Goal: Information Seeking & Learning: Learn about a topic

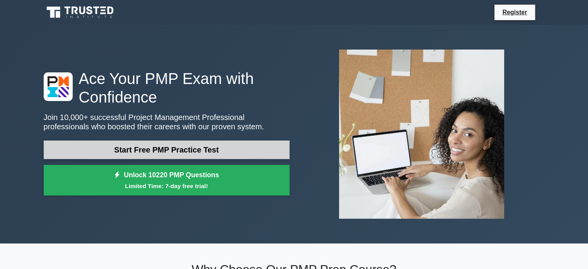
click at [270, 146] on link "Start Free PMP Practice Test" at bounding box center [167, 149] width 246 height 19
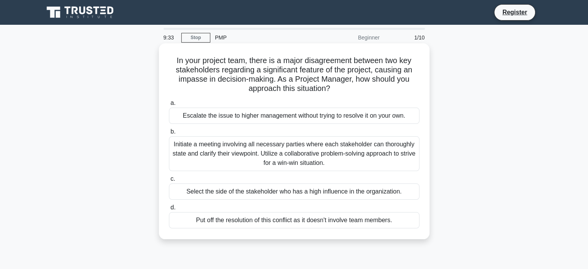
click at [241, 148] on div "Initiate a meeting involving all necessary parties where each stakeholder can t…" at bounding box center [294, 153] width 251 height 35
click at [169, 134] on input "b. Initiate a meeting involving all necessary parties where each stakeholder ca…" at bounding box center [169, 131] width 0 height 5
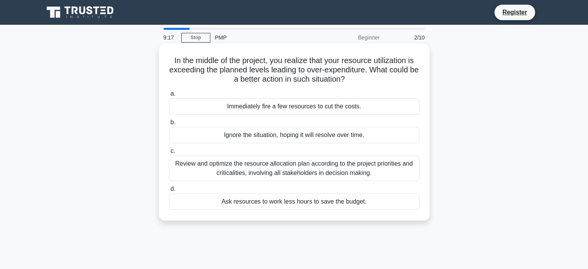
click at [263, 168] on div "Review and optimize the resource allocation plan according to the project prior…" at bounding box center [294, 169] width 251 height 26
click at [169, 154] on input "c. Review and optimize the resource allocation plan according to the project pr…" at bounding box center [169, 151] width 0 height 5
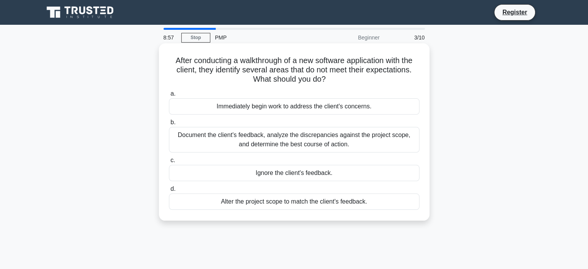
click at [272, 136] on div "Document the client's feedback, analyze the discrepancies against the project s…" at bounding box center [294, 140] width 251 height 26
click at [169, 125] on input "b. Document the client's feedback, analyze the discrepancies against the projec…" at bounding box center [169, 122] width 0 height 5
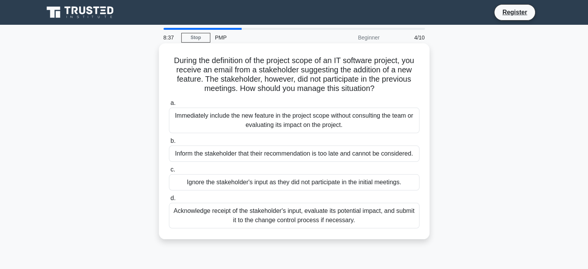
click at [310, 216] on div "Acknowledge receipt of the stakeholder's input, evaluate its potential impact, …" at bounding box center [294, 216] width 251 height 26
click at [169, 201] on input "d. Acknowledge receipt of the stakeholder's input, evaluate its potential impac…" at bounding box center [169, 198] width 0 height 5
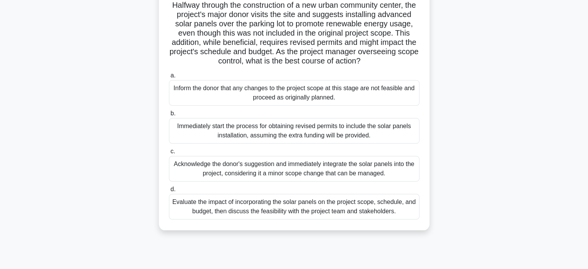
scroll to position [57, 0]
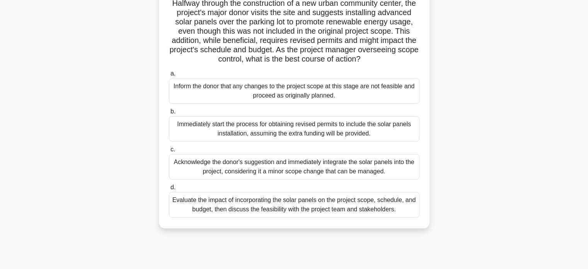
click at [309, 217] on div "Evaluate the impact of incorporating the solar panels on the project scope, sch…" at bounding box center [294, 205] width 251 height 26
click at [169, 190] on input "d. Evaluate the impact of incorporating the solar panels on the project scope, …" at bounding box center [169, 187] width 0 height 5
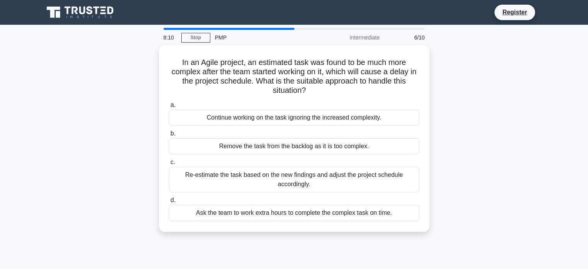
scroll to position [0, 0]
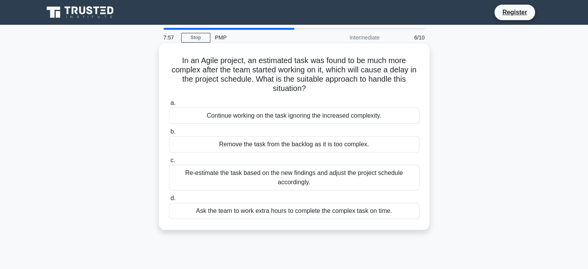
click at [296, 177] on div "Re-estimate the task based on the new findings and adjust the project schedule …" at bounding box center [294, 178] width 251 height 26
click at [169, 163] on input "c. Re-estimate the task based on the new findings and adjust the project schedu…" at bounding box center [169, 160] width 0 height 5
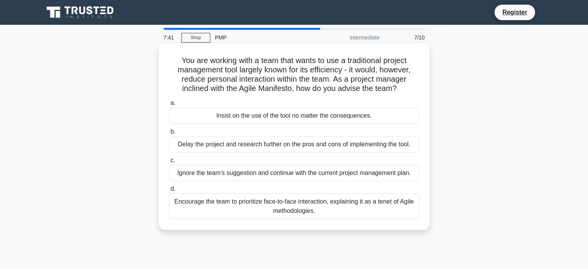
click at [299, 209] on div "Encourage the team to prioritize face-to-face interaction, explaining it as a t…" at bounding box center [294, 206] width 251 height 26
click at [169, 192] on input "d. Encourage the team to prioritize face-to-face interaction, explaining it as …" at bounding box center [169, 188] width 0 height 5
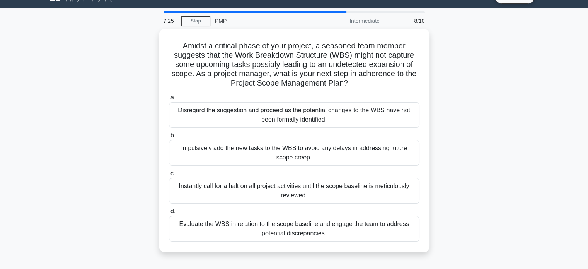
scroll to position [17, 0]
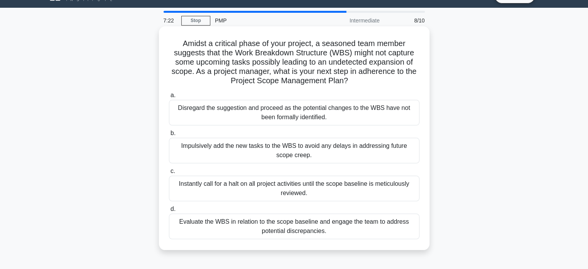
click at [297, 231] on div "Evaluate the WBS in relation to the scope baseline and engage the team to addre…" at bounding box center [294, 227] width 251 height 26
click at [169, 212] on input "d. Evaluate the WBS in relation to the scope baseline and engage the team to ad…" at bounding box center [169, 209] width 0 height 5
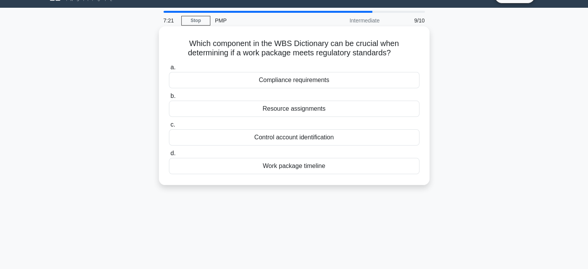
scroll to position [0, 0]
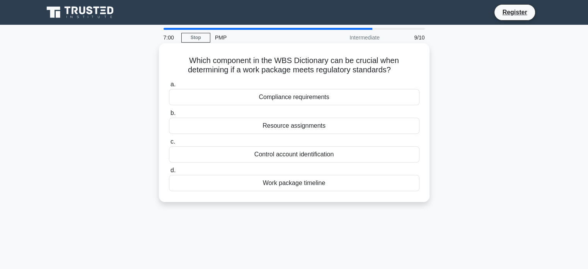
click at [294, 123] on div "Resource assignments" at bounding box center [294, 126] width 251 height 16
click at [169, 116] on input "b. Resource assignments" at bounding box center [169, 113] width 0 height 5
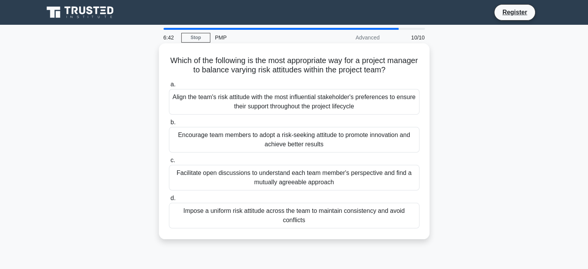
click at [286, 176] on div "Facilitate open discussions to understand each team member's perspective and fi…" at bounding box center [294, 178] width 251 height 26
click at [169, 163] on input "c. Facilitate open discussions to understand each team member's perspective and…" at bounding box center [169, 160] width 0 height 5
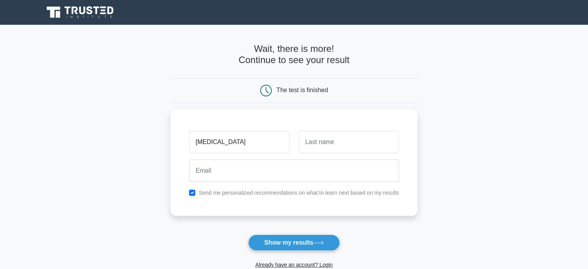
type input "[MEDICAL_DATA]"
type input "L"
type input "Khvorostyanov"
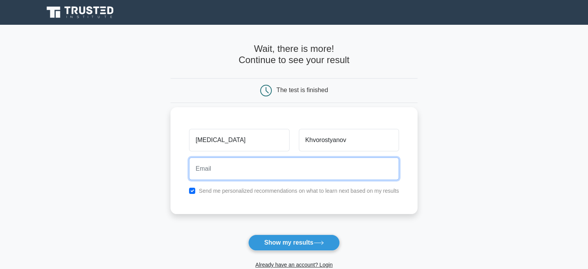
click at [260, 172] on input "email" at bounding box center [294, 168] width 210 height 22
type input "de.emprah.7@gmail.com"
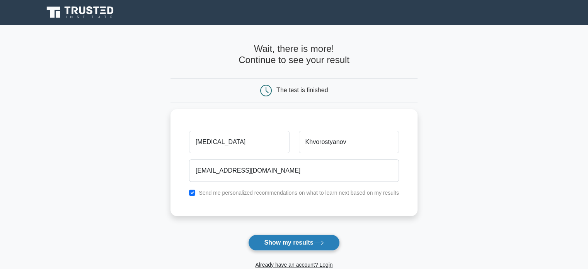
click at [278, 243] on button "Show my results" at bounding box center [293, 242] width 91 height 16
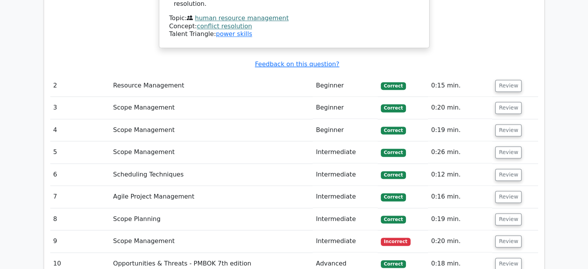
scroll to position [1049, 0]
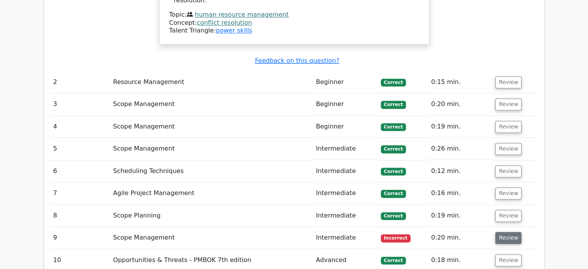
click at [500, 232] on button "Review" at bounding box center [509, 238] width 26 height 12
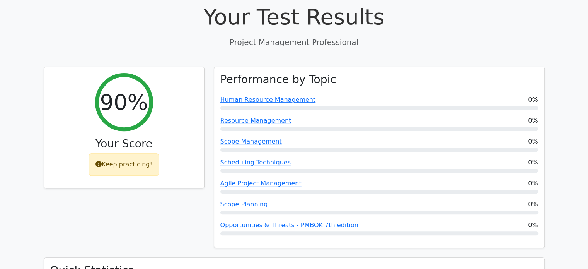
scroll to position [0, 0]
